Goal: Information Seeking & Learning: Learn about a topic

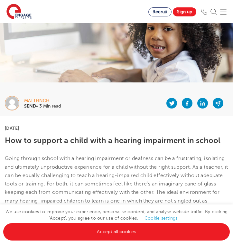
scroll to position [29, 0]
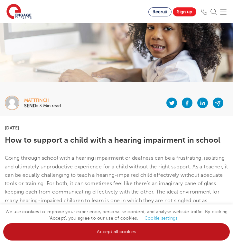
click at [95, 234] on link "Accept all cookies" at bounding box center [116, 231] width 227 height 17
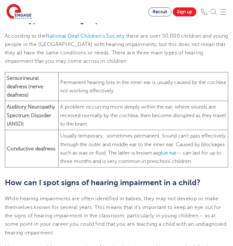
scroll to position [332, 0]
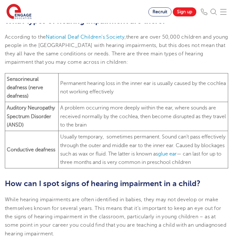
click at [15, 79] on b "Sensorineural deafness (nerve deafness)" at bounding box center [25, 87] width 36 height 23
click at [136, 169] on td "Usually temporary, sometimes permanent. Sound can’t pass effectively through th…" at bounding box center [143, 149] width 170 height 37
drag, startPoint x: 136, startPoint y: 172, endPoint x: -5, endPoint y: 82, distance: 166.6
copy section "According to the National Deaf Children’s Society , there are over 50,000 child…"
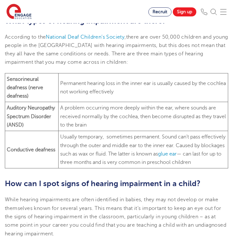
click at [95, 169] on td "Usually temporary, sometimes permanent. Sound can’t pass effectively through th…" at bounding box center [143, 149] width 170 height 37
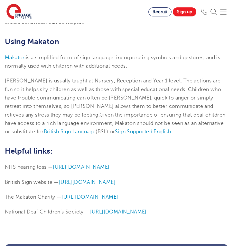
scroll to position [1523, 0]
